Goal: Task Accomplishment & Management: Manage account settings

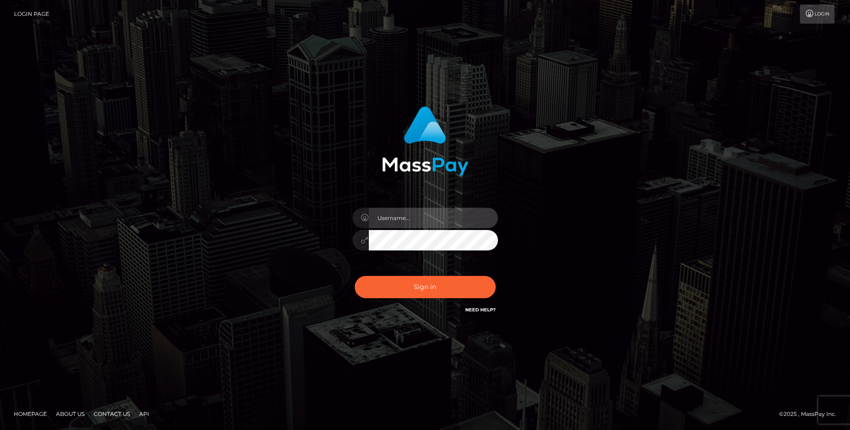
click at [385, 213] on input "text" at bounding box center [433, 218] width 129 height 20
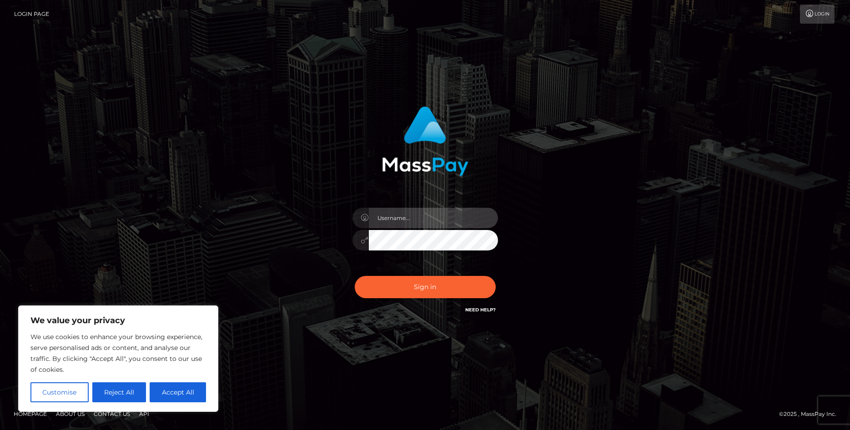
click at [391, 218] on input "text" at bounding box center [433, 218] width 129 height 20
click at [392, 218] on input "text" at bounding box center [433, 218] width 129 height 20
type input "lessthanjayk"
click at [355, 276] on button "Sign in" at bounding box center [425, 287] width 141 height 22
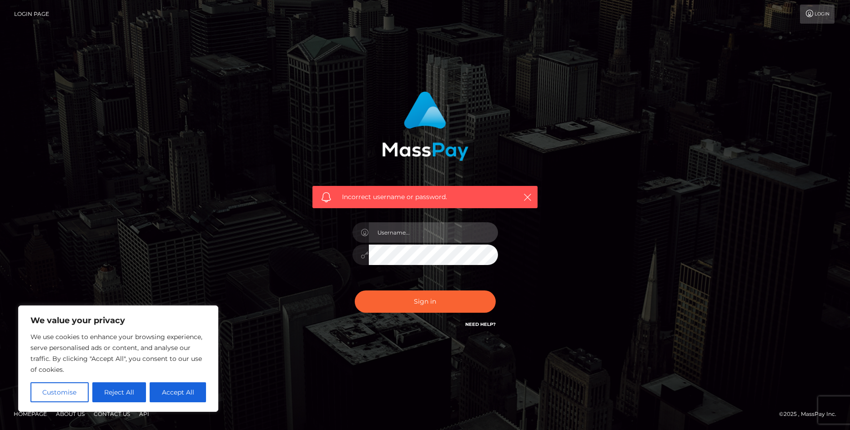
click at [404, 239] on input "text" at bounding box center [433, 232] width 129 height 20
type input "lessthanjayk"
click at [355, 291] on button "Sign in" at bounding box center [425, 302] width 141 height 22
click at [388, 230] on input "text" at bounding box center [433, 232] width 129 height 20
click at [473, 325] on link "Need Help?" at bounding box center [480, 325] width 30 height 6
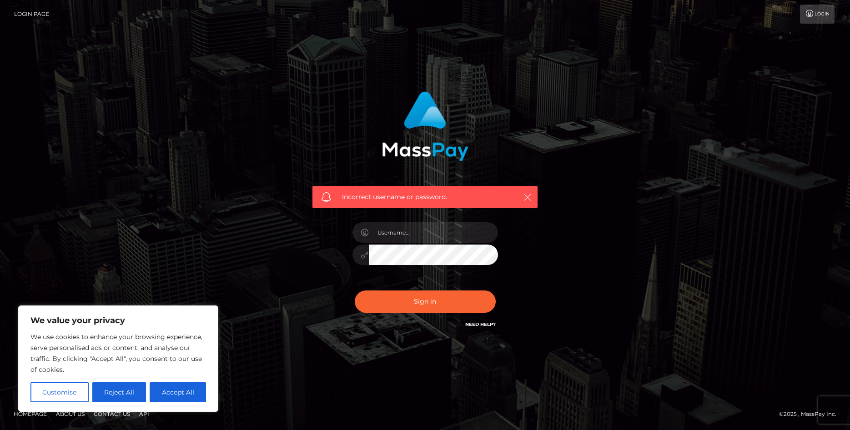
click at [524, 200] on icon "button" at bounding box center [527, 197] width 9 height 9
click at [526, 198] on icon "button" at bounding box center [527, 197] width 9 height 9
click at [528, 196] on icon "button" at bounding box center [527, 197] width 9 height 9
drag, startPoint x: 530, startPoint y: 196, endPoint x: 525, endPoint y: 198, distance: 5.3
click at [529, 196] on icon "button" at bounding box center [527, 197] width 9 height 9
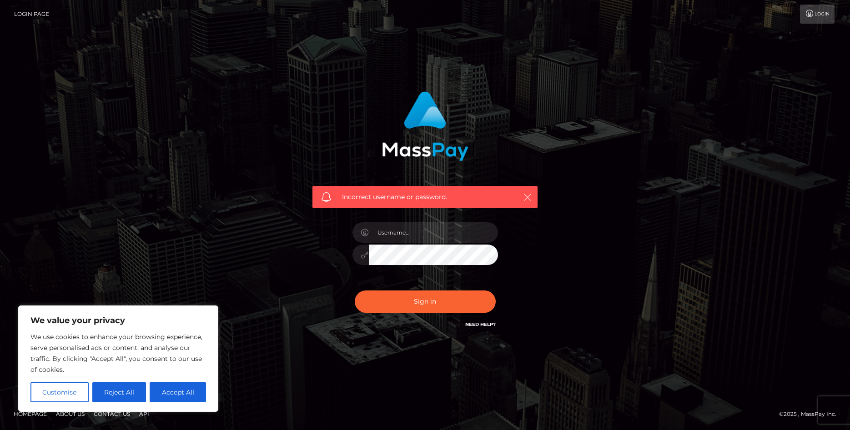
click at [525, 198] on icon "button" at bounding box center [527, 197] width 9 height 9
drag, startPoint x: 524, startPoint y: 199, endPoint x: 351, endPoint y: 278, distance: 190.7
click at [513, 204] on div "Incorrect username or password." at bounding box center [424, 197] width 225 height 23
click at [178, 395] on button "Accept All" at bounding box center [178, 392] width 56 height 20
checkbox input "true"
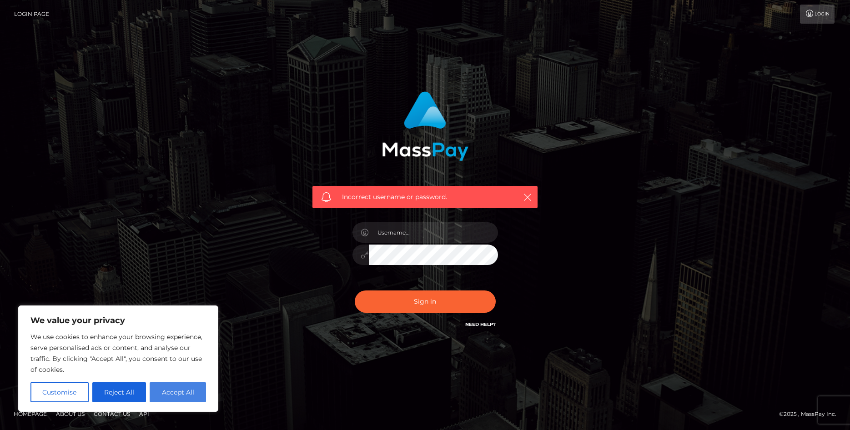
checkbox input "true"
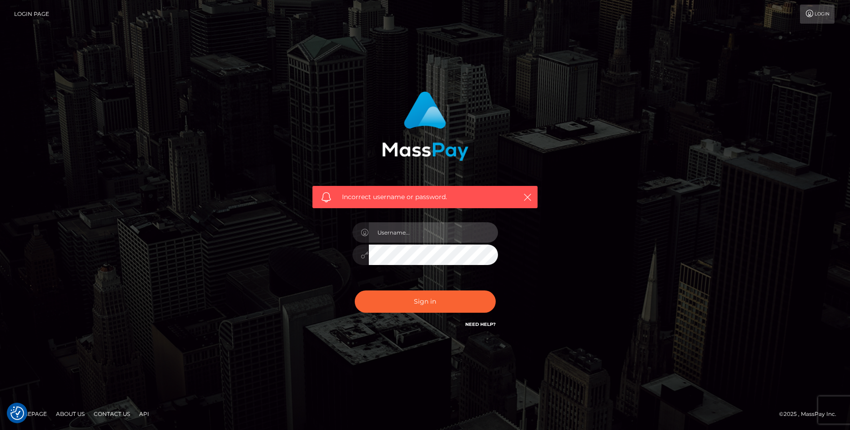
click at [400, 234] on input "text" at bounding box center [433, 232] width 129 height 20
click at [474, 325] on link "Need Help?" at bounding box center [480, 325] width 30 height 6
click at [405, 242] on input "text" at bounding box center [433, 232] width 129 height 20
click at [408, 236] on input "text" at bounding box center [433, 232] width 129 height 20
type input "lessthanjayk"
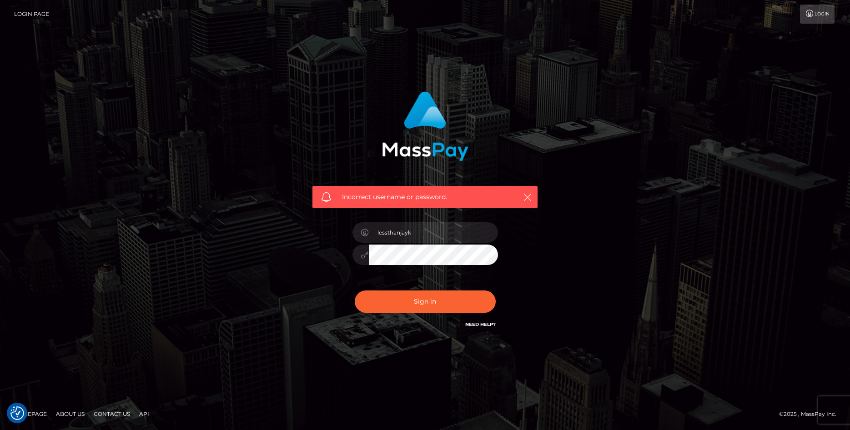
click at [355, 291] on button "Sign in" at bounding box center [425, 302] width 141 height 22
click at [416, 237] on input "text" at bounding box center [433, 232] width 129 height 20
type input "lessthanjayk"
click at [355, 291] on button "Sign in" at bounding box center [425, 302] width 141 height 22
click at [413, 233] on input "text" at bounding box center [433, 232] width 129 height 20
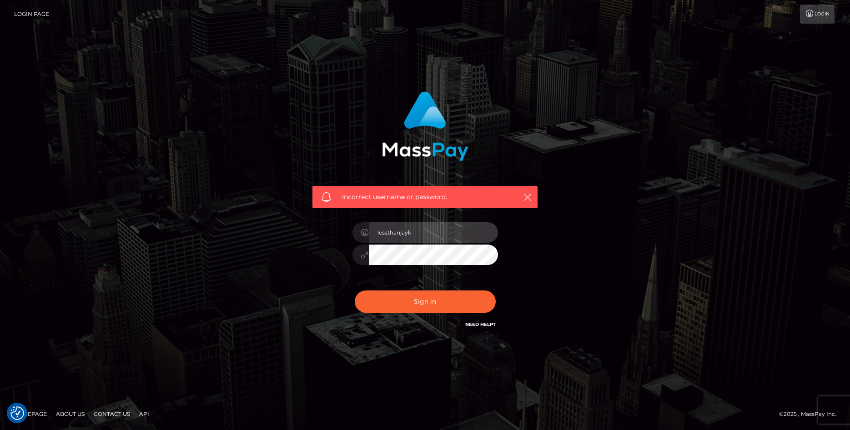
type input "lessthanjayk"
click at [355, 291] on button "Sign in" at bounding box center [425, 302] width 141 height 22
click at [395, 235] on input "text" at bounding box center [433, 232] width 129 height 20
type input "lessthanjayk"
click at [355, 291] on button "Sign in" at bounding box center [425, 302] width 141 height 22
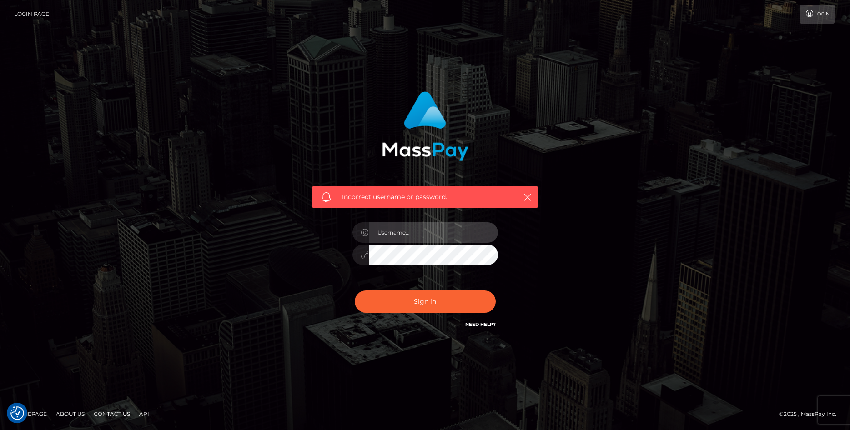
drag, startPoint x: 385, startPoint y: 230, endPoint x: 382, endPoint y: 236, distance: 6.3
click at [385, 233] on input "text" at bounding box center [433, 232] width 129 height 20
click at [369, 233] on input "text" at bounding box center [433, 232] width 129 height 20
click at [362, 232] on icon at bounding box center [365, 232] width 8 height 7
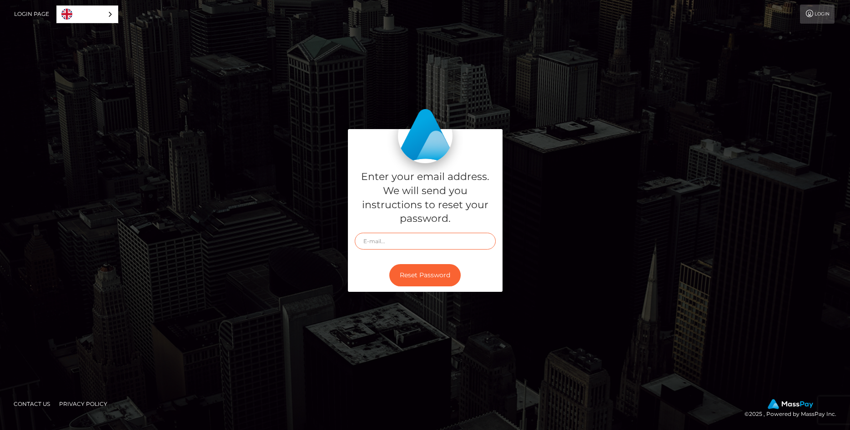
click at [407, 243] on input "text" at bounding box center [425, 241] width 141 height 17
type input "[EMAIL_ADDRESS][DOMAIN_NAME]"
click at [420, 275] on button "Reset Password" at bounding box center [424, 275] width 71 height 22
click at [421, 239] on input "text" at bounding box center [425, 241] width 141 height 17
type input "[EMAIL_ADDRESS][DOMAIN_NAME]"
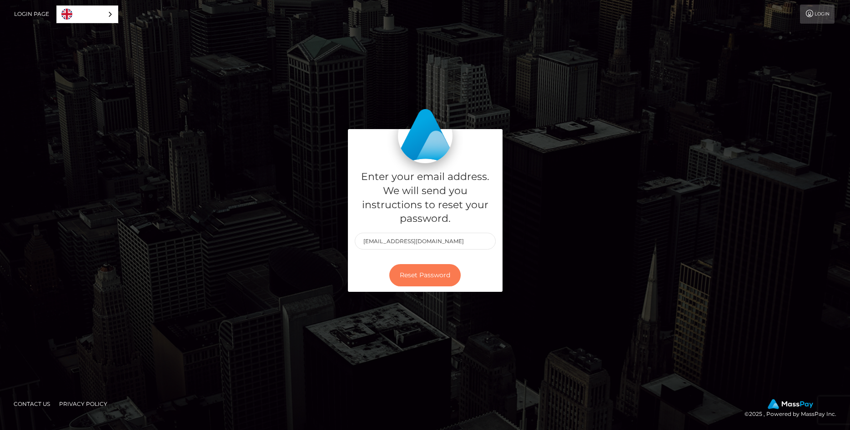
click at [419, 273] on button "Reset Password" at bounding box center [424, 275] width 71 height 22
click at [403, 245] on input "text" at bounding box center [425, 241] width 141 height 17
click at [404, 243] on input "text" at bounding box center [425, 241] width 141 height 17
click at [403, 243] on input "text" at bounding box center [425, 241] width 141 height 17
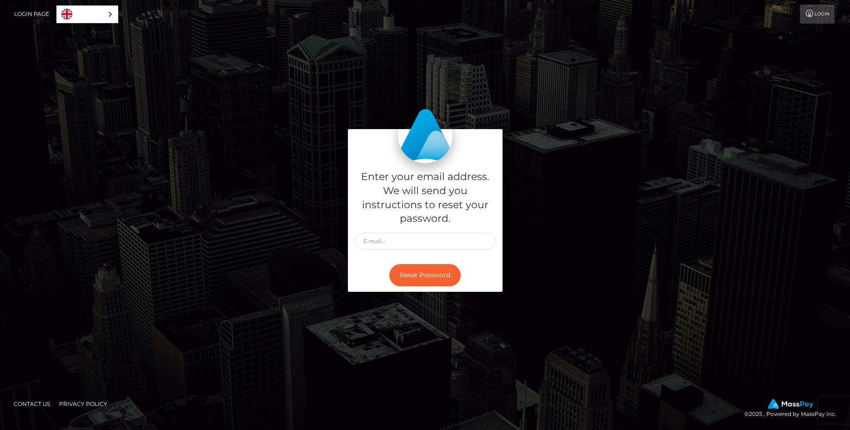
click at [804, 16] on link "Login" at bounding box center [817, 14] width 35 height 19
